Goal: Find specific page/section: Find specific page/section

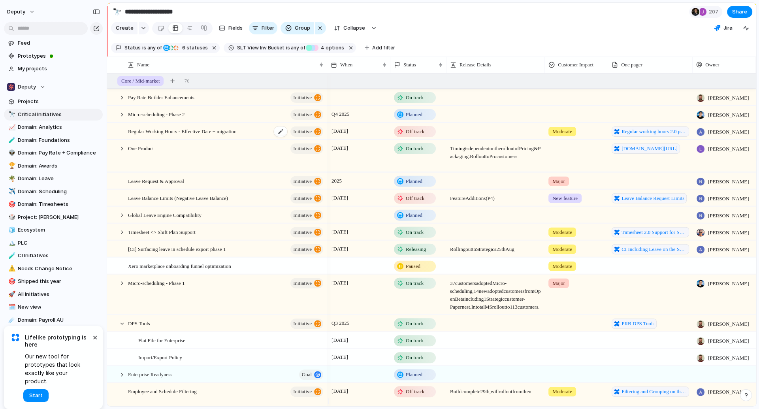
click at [218, 134] on span "Regular Working Hours - Effective Date + migration" at bounding box center [182, 130] width 109 height 9
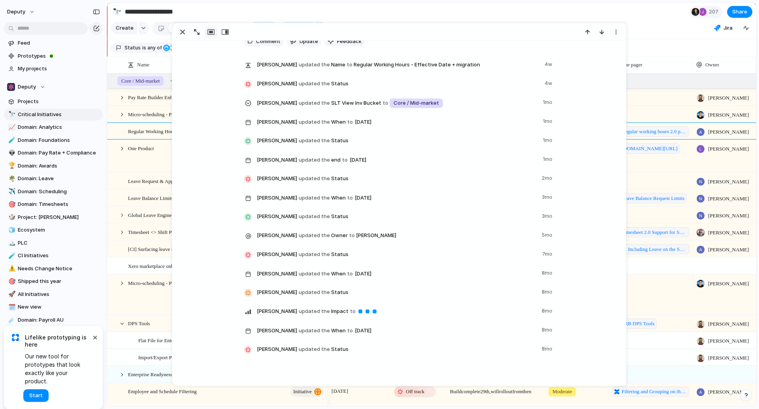
scroll to position [558, 0]
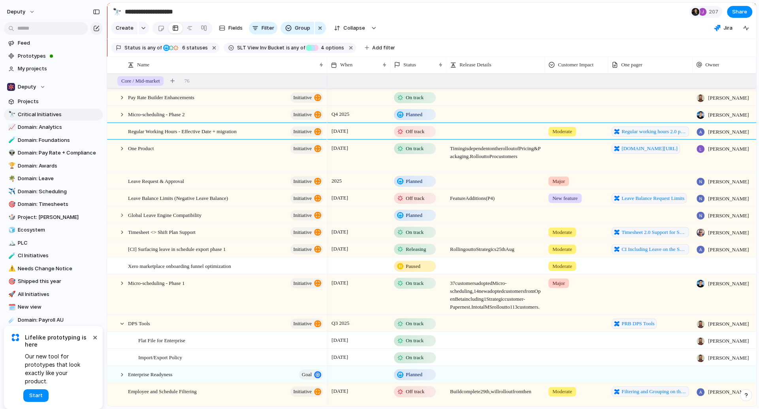
click at [669, 51] on section "Status is any of Planned On track At risk Off track Releasing Paused 6 statuses…" at bounding box center [431, 48] width 649 height 18
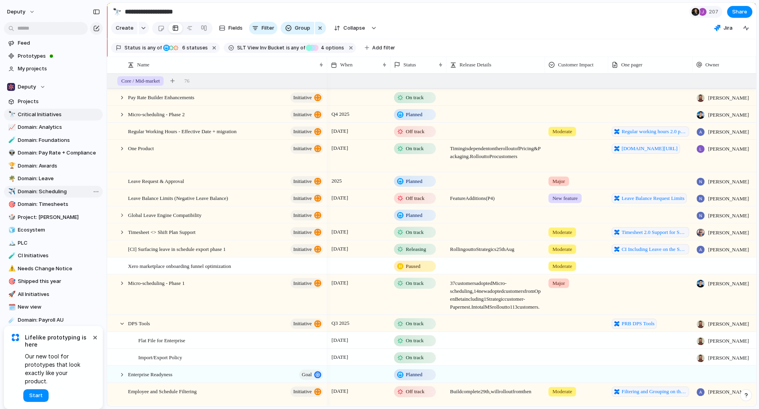
click at [60, 188] on span "Domain: Scheduling" at bounding box center [59, 192] width 82 height 8
type input "**********"
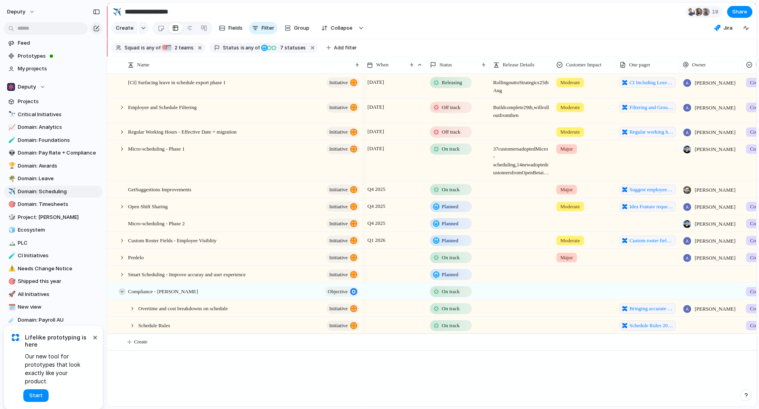
click at [119, 295] on div at bounding box center [122, 291] width 7 height 7
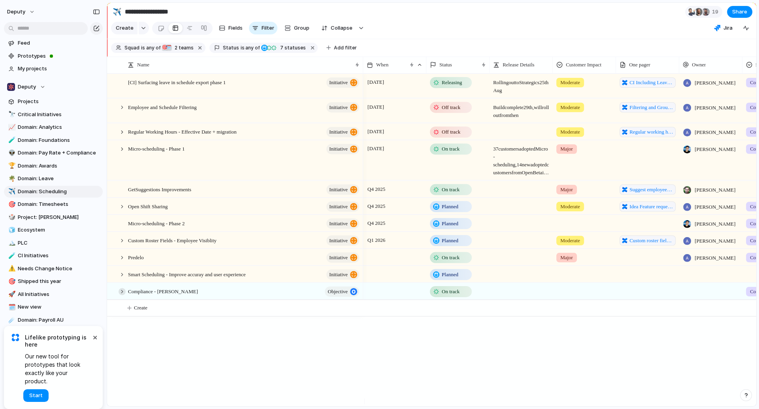
click at [119, 295] on div at bounding box center [122, 291] width 7 height 7
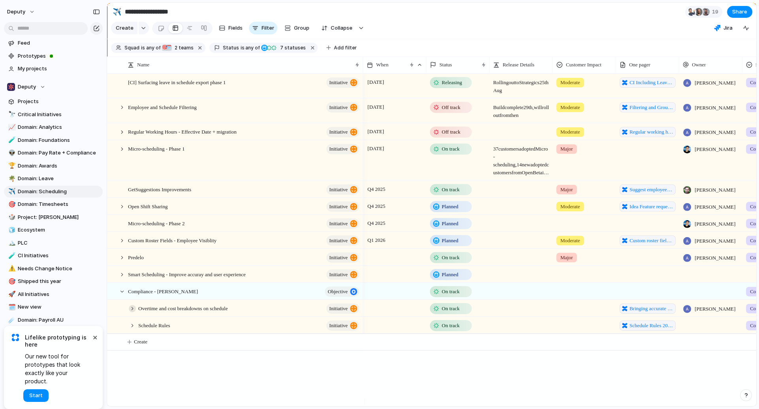
click at [130, 312] on div at bounding box center [132, 308] width 7 height 7
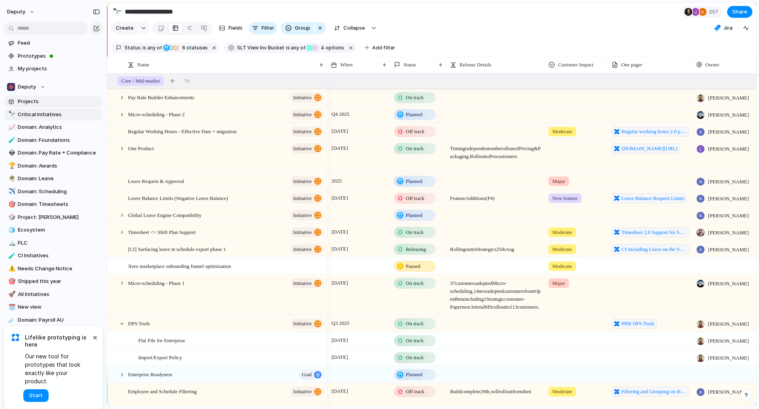
click at [48, 98] on span "Projects" at bounding box center [59, 102] width 82 height 8
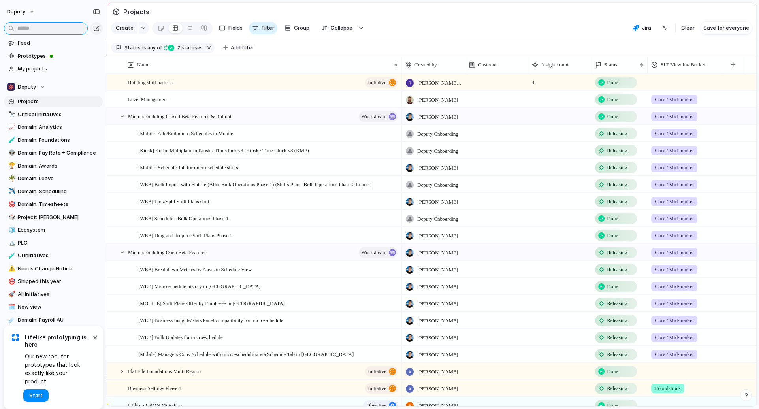
click at [50, 29] on input "text" at bounding box center [46, 28] width 84 height 13
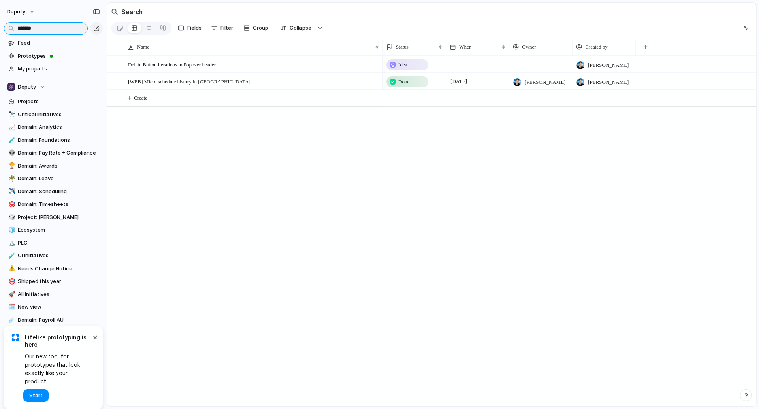
type input "*******"
click at [461, 231] on div "Idea Caesar Li Done 15 May Caesar Li Caesar Li" at bounding box center [569, 231] width 373 height 350
